Goal: Use online tool/utility: Utilize a website feature to perform a specific function

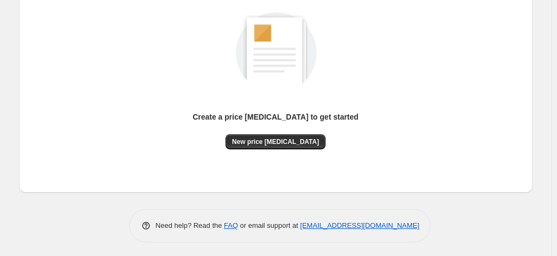
scroll to position [149, 0]
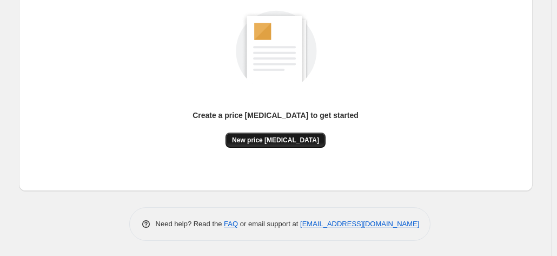
click at [302, 133] on button "New price [MEDICAL_DATA]" at bounding box center [276, 140] width 100 height 15
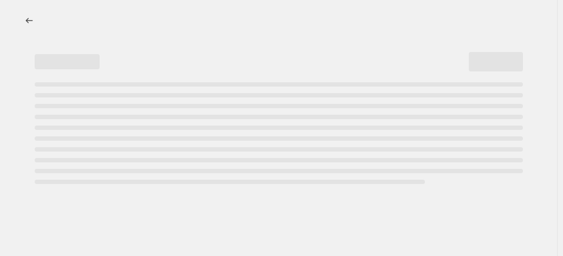
select select "percentage"
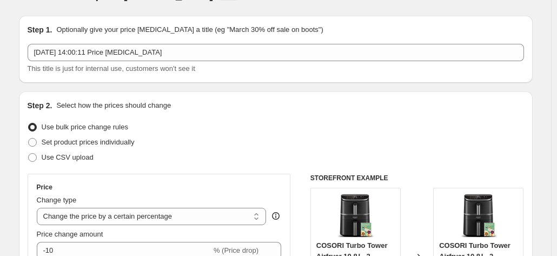
scroll to position [216, 0]
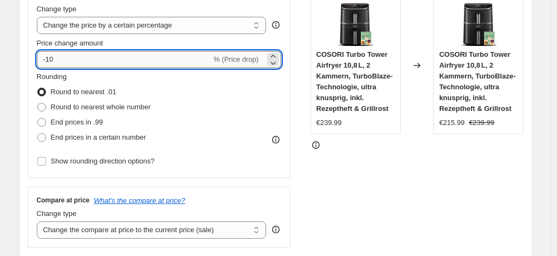
click at [111, 62] on input "-10" at bounding box center [124, 59] width 175 height 17
type input "-1"
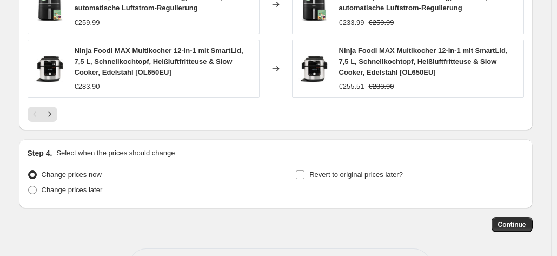
scroll to position [894, 0]
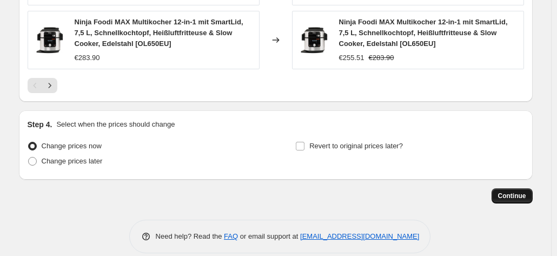
type input "-35"
click at [521, 191] on span "Continue" at bounding box center [512, 195] width 28 height 9
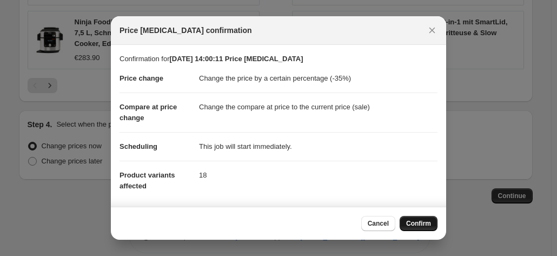
click at [431, 218] on button "Confirm" at bounding box center [419, 223] width 38 height 15
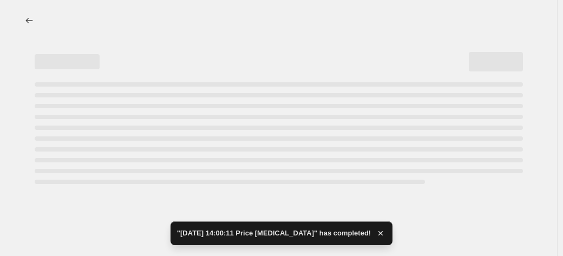
select select "percentage"
